Goal: Task Accomplishment & Management: Manage account settings

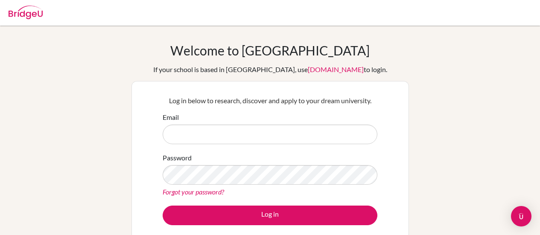
click at [306, 130] on input "Email" at bounding box center [270, 135] width 215 height 20
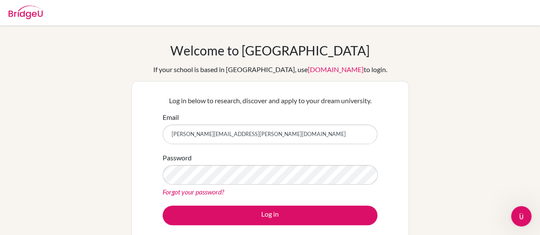
type input "[PERSON_NAME][EMAIL_ADDRESS][PERSON_NAME][DOMAIN_NAME]"
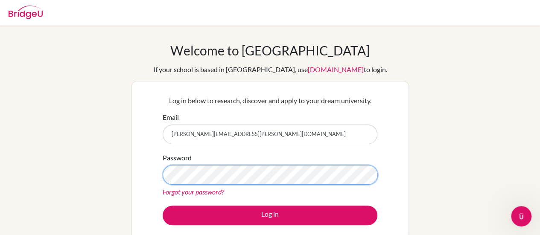
click at [163, 206] on button "Log in" at bounding box center [270, 216] width 215 height 20
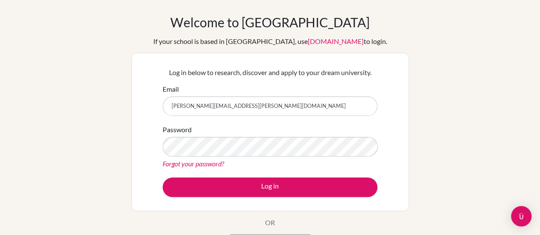
scroll to position [29, 0]
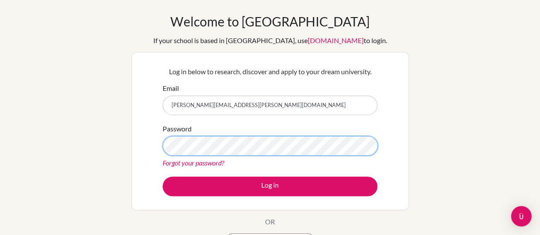
click at [163, 177] on button "Log in" at bounding box center [270, 187] width 215 height 20
